Goal: Task Accomplishment & Management: Manage account settings

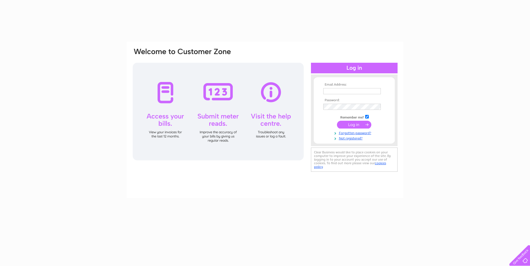
type input "[PERSON_NAME][EMAIL_ADDRESS][DOMAIN_NAME]"
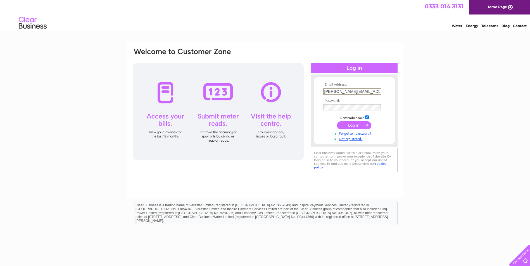
click at [358, 123] on input "submit" at bounding box center [354, 125] width 34 height 8
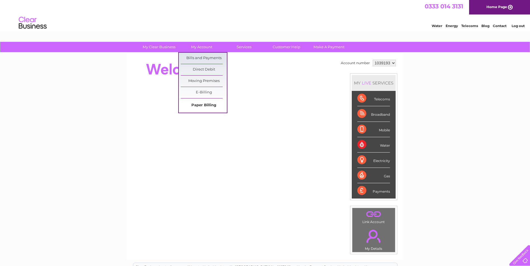
click at [196, 103] on link "Paper Billing" at bounding box center [204, 105] width 46 height 11
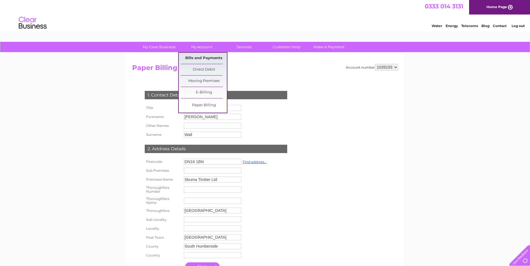
click at [200, 58] on link "Bills and Payments" at bounding box center [204, 58] width 46 height 11
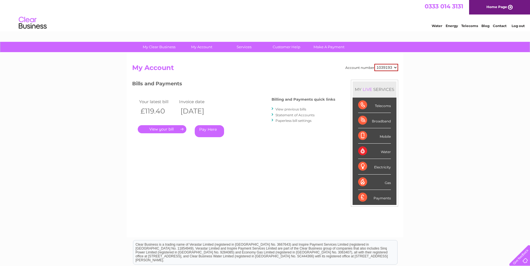
click at [162, 127] on link "." at bounding box center [162, 129] width 49 height 8
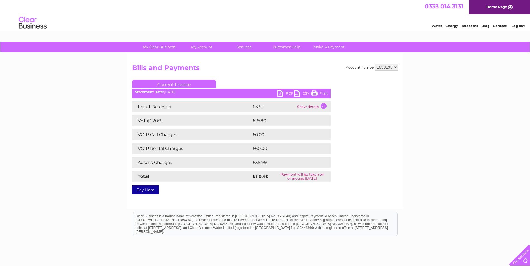
click at [283, 93] on link "PDF" at bounding box center [285, 94] width 17 height 8
